Goal: Find specific page/section: Find specific page/section

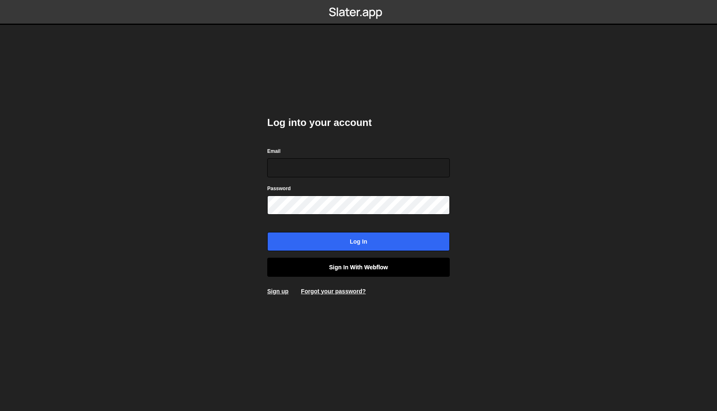
click at [361, 269] on link "Sign in with Webflow" at bounding box center [358, 267] width 182 height 19
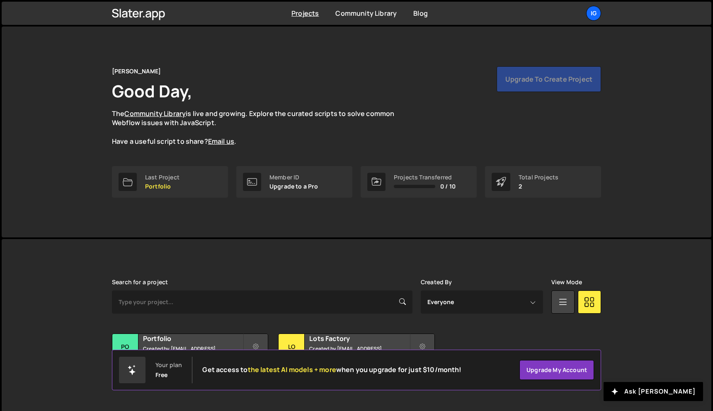
scroll to position [15, 0]
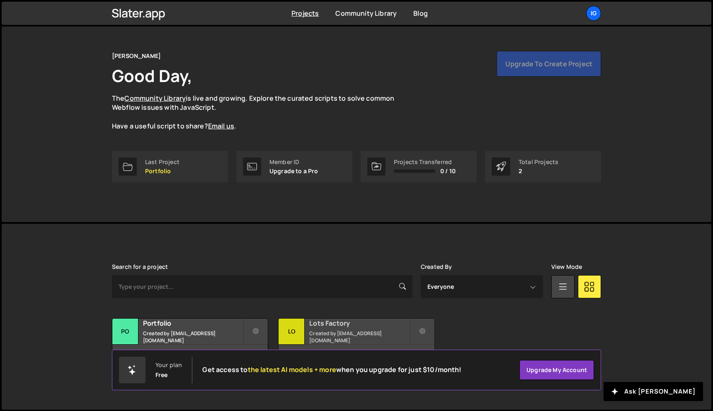
click at [340, 319] on div "Lots Factory Created by [EMAIL_ADDRESS][DOMAIN_NAME]" at bounding box center [356, 332] width 155 height 26
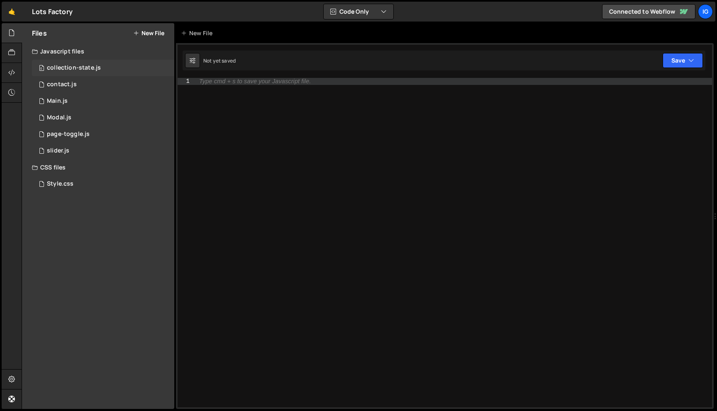
click at [107, 65] on div "0 collection-state.js 0" at bounding box center [103, 68] width 142 height 17
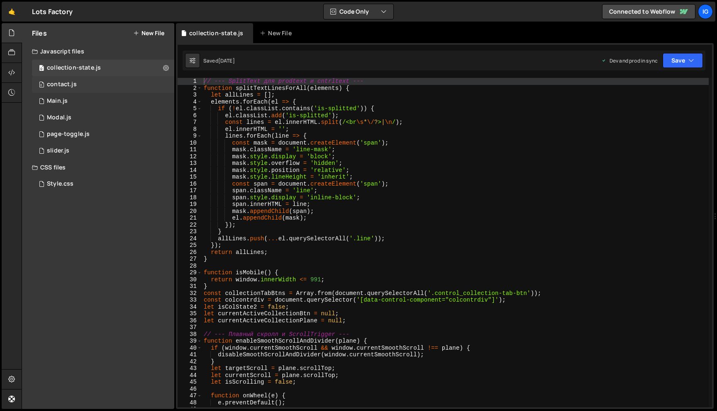
click at [100, 91] on div "0 contact.js 0" at bounding box center [103, 84] width 142 height 17
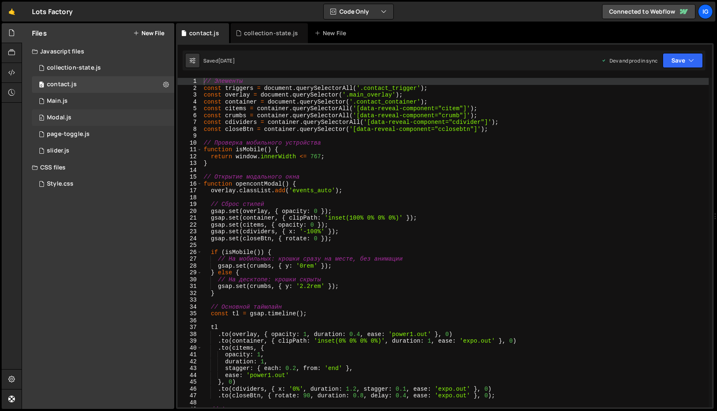
click at [99, 118] on div "0 Modal.js 0" at bounding box center [103, 117] width 142 height 17
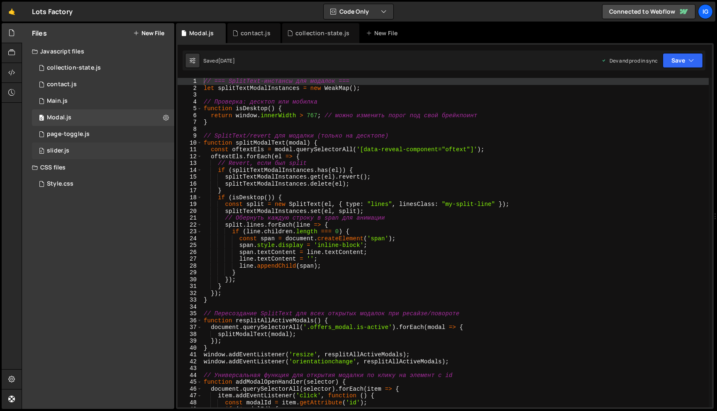
click at [96, 154] on div "0 slider.js 0" at bounding box center [103, 151] width 142 height 17
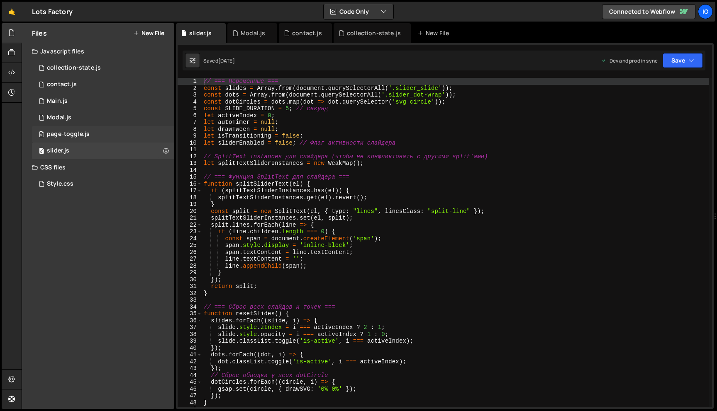
click at [102, 129] on div "0 page-toggle.js 0" at bounding box center [103, 134] width 142 height 17
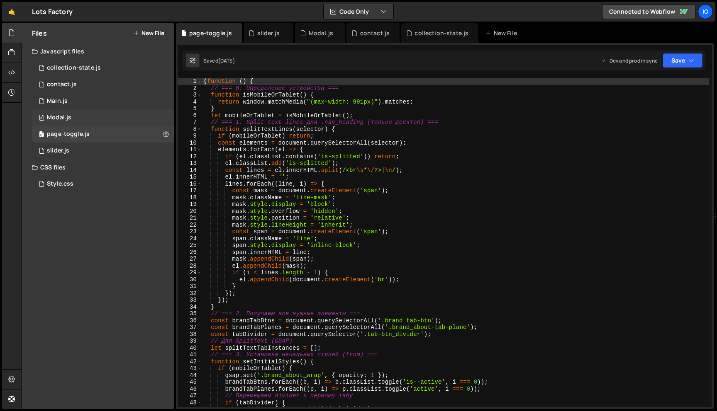
click at [105, 114] on div "0 Modal.js 0" at bounding box center [103, 117] width 142 height 17
